Goal: Information Seeking & Learning: Understand process/instructions

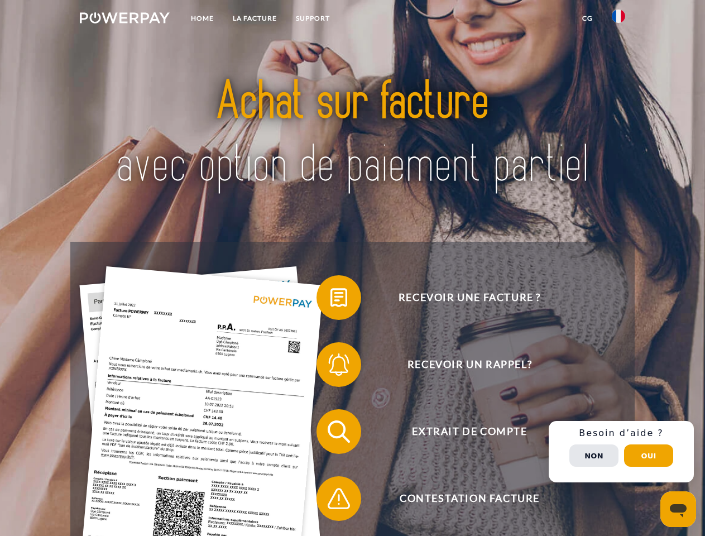
click at [125, 20] on img at bounding box center [125, 17] width 90 height 11
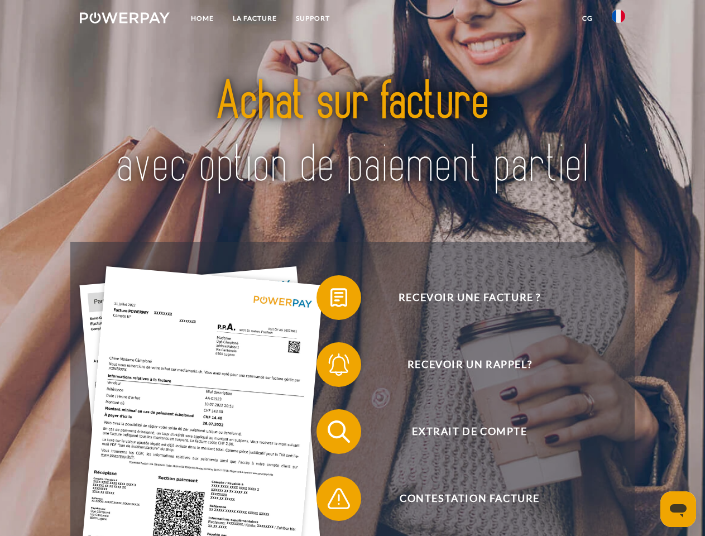
click at [619, 20] on img at bounding box center [618, 15] width 13 height 13
click at [588, 18] on link "CG" at bounding box center [588, 18] width 30 height 20
click at [331, 300] on span at bounding box center [322, 298] width 56 height 56
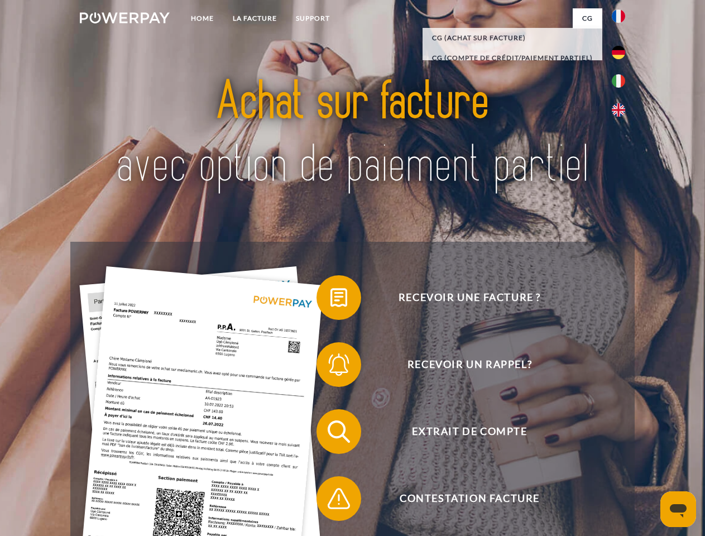
click at [331, 367] on div "Recevoir une facture ? Recevoir un rappel? Extrait de compte retour" at bounding box center [352, 465] width 564 height 447
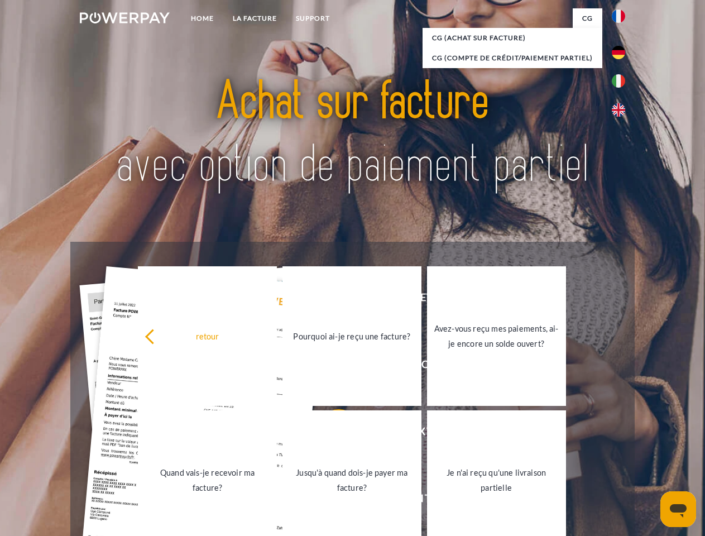
click at [331, 434] on link "Jusqu'à quand dois-je payer ma facture?" at bounding box center [352, 480] width 139 height 140
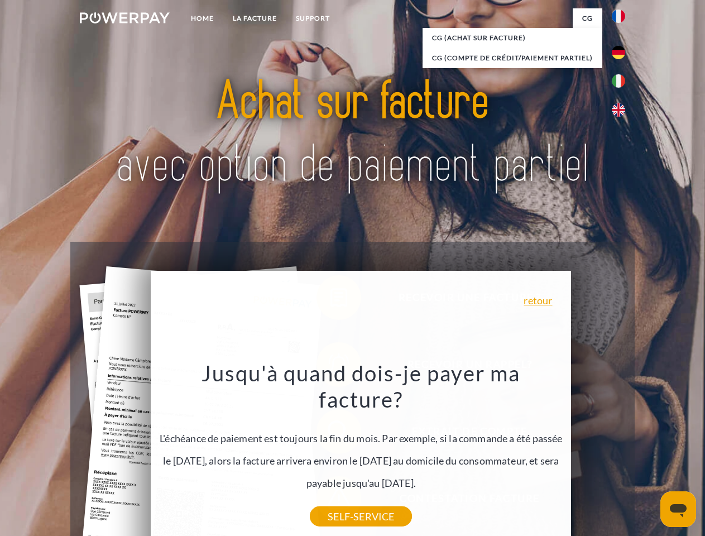
click at [622, 452] on div "Recevoir une facture ? Recevoir un rappel? Extrait de compte retour" at bounding box center [352, 465] width 564 height 447
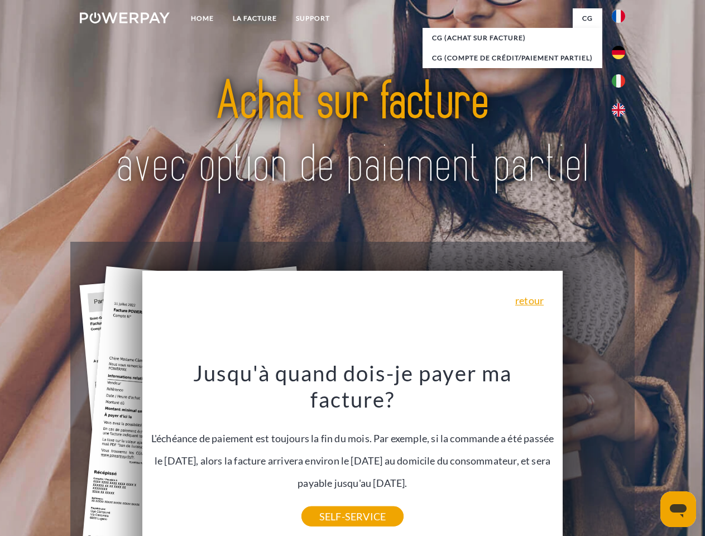
click at [594, 454] on span "Extrait de compte" at bounding box center [470, 431] width 274 height 45
click at [649, 456] on header "Home LA FACTURE Support" at bounding box center [352, 385] width 705 height 771
